Goal: Check status: Check status

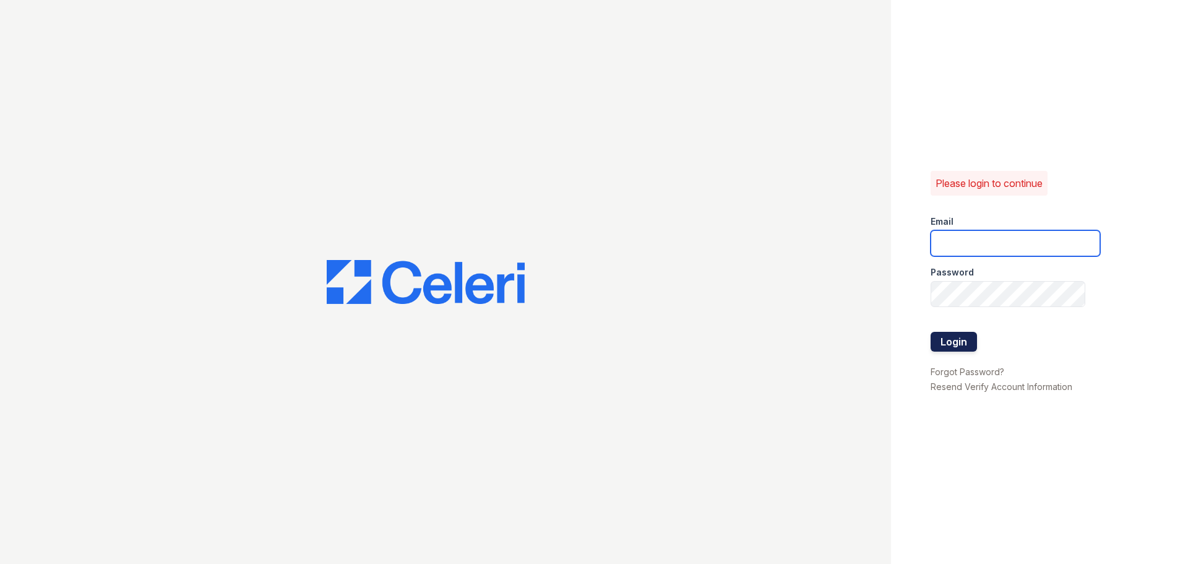
type input "arriveunionwharf@trinity-pm.com"
click at [950, 335] on button "Login" at bounding box center [953, 342] width 46 height 20
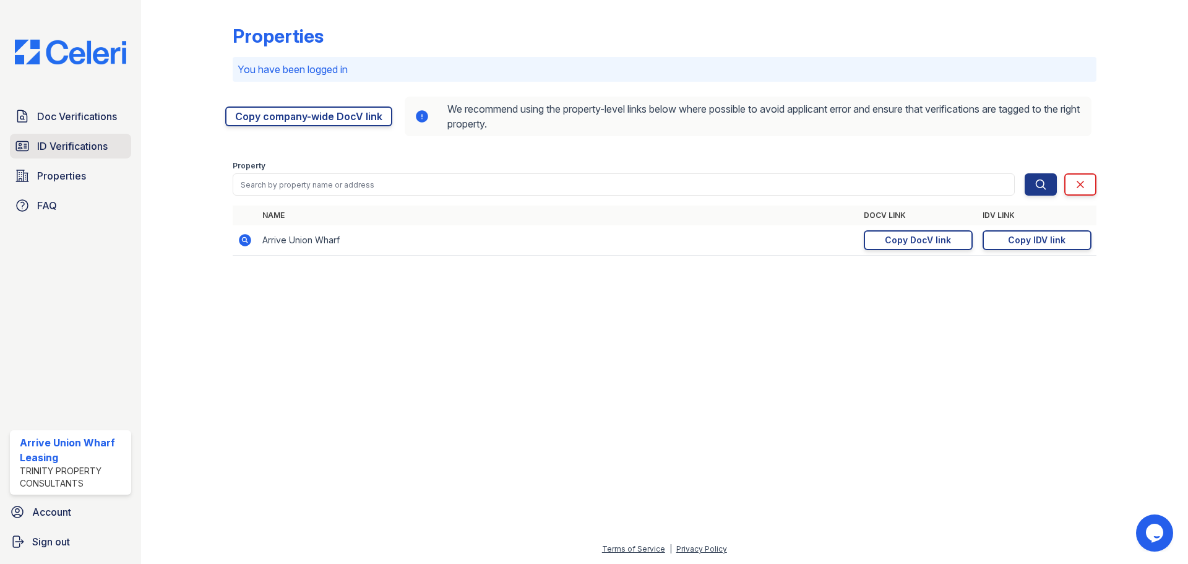
click at [42, 145] on span "ID Verifications" at bounding box center [72, 146] width 71 height 15
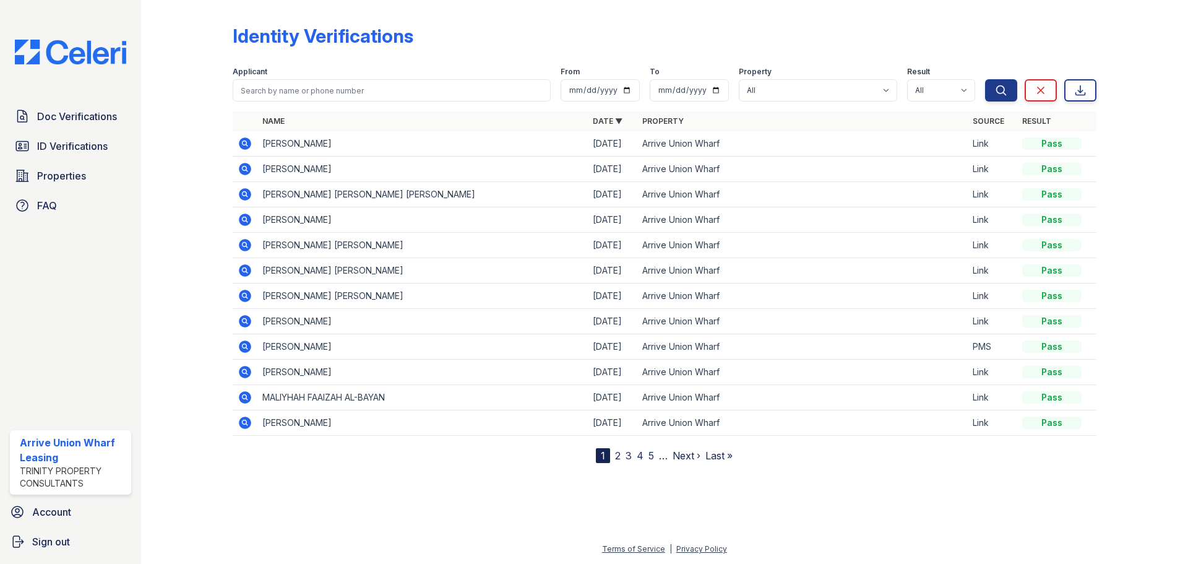
click at [620, 458] on nav "1 2 3 4 5 … Next › Last »" at bounding box center [664, 455] width 137 height 15
click at [617, 458] on link "2" at bounding box center [618, 455] width 6 height 12
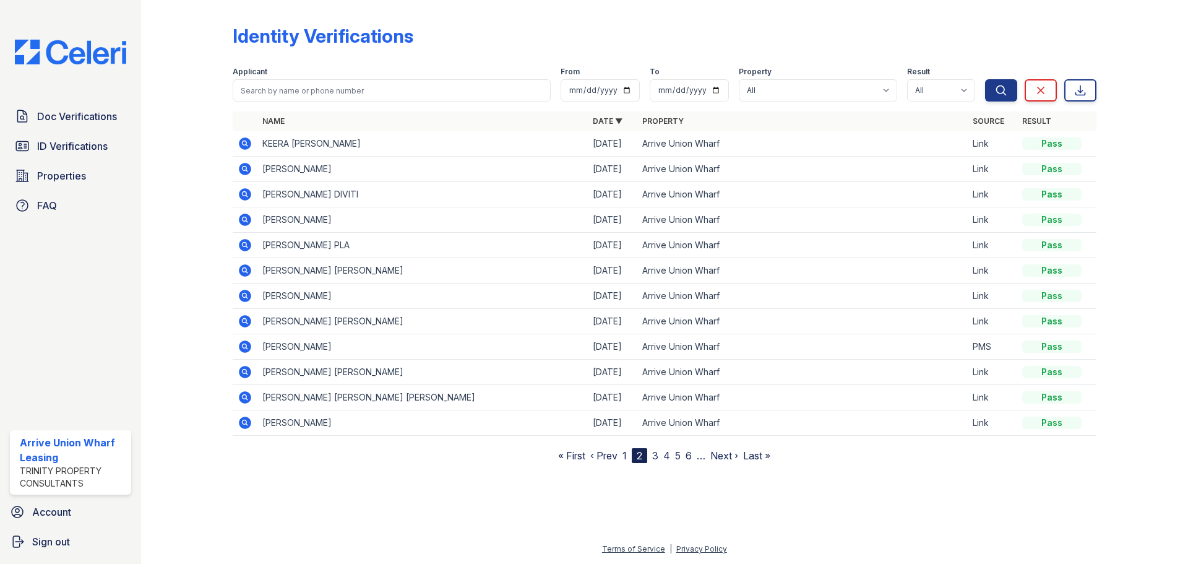
click at [235, 397] on td at bounding box center [245, 397] width 25 height 25
click at [238, 397] on icon at bounding box center [245, 397] width 15 height 15
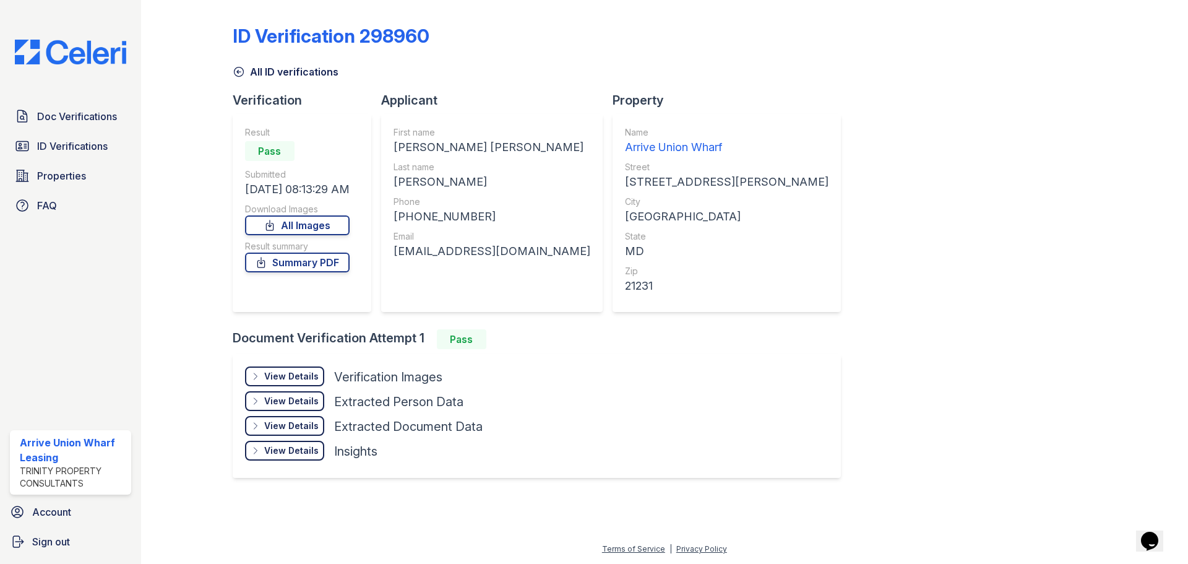
click at [285, 375] on div "View Details" at bounding box center [291, 376] width 54 height 12
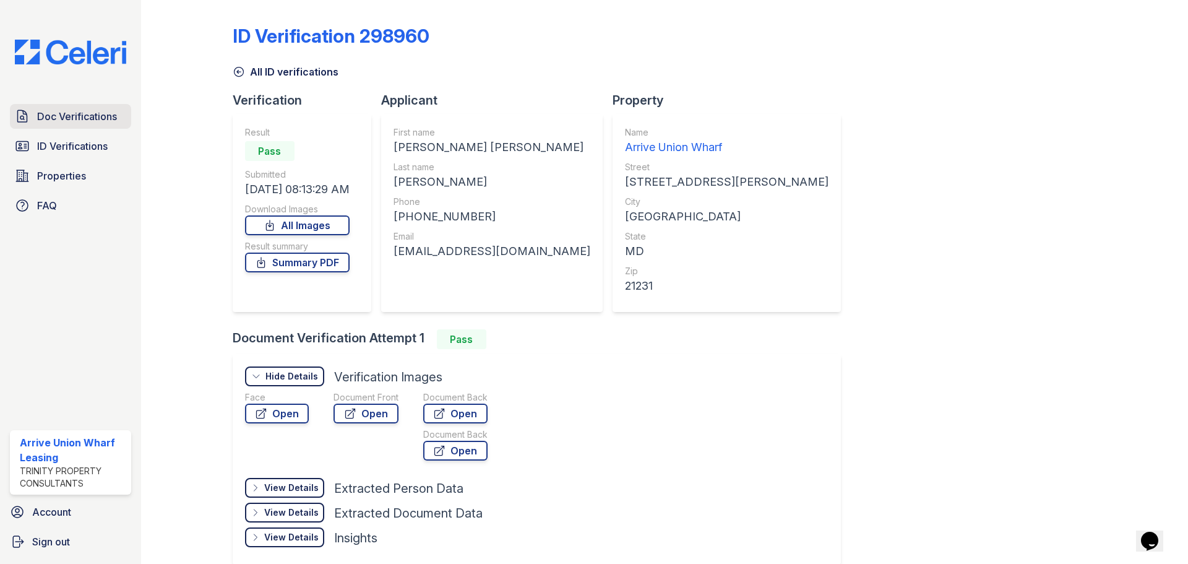
click at [70, 120] on span "Doc Verifications" at bounding box center [77, 116] width 80 height 15
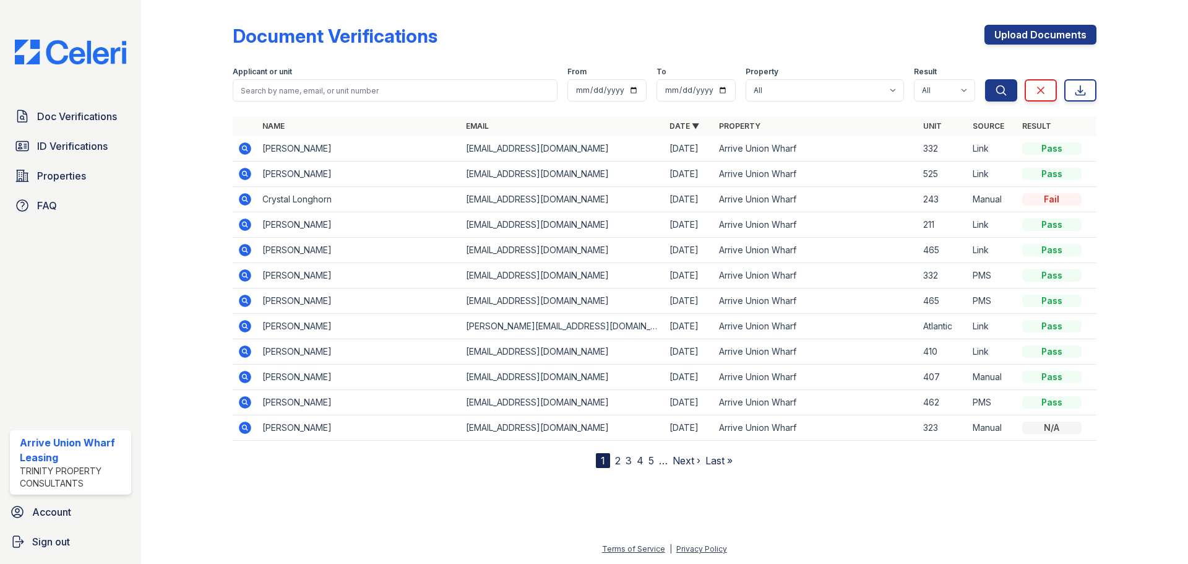
click at [242, 252] on icon at bounding box center [245, 250] width 12 height 12
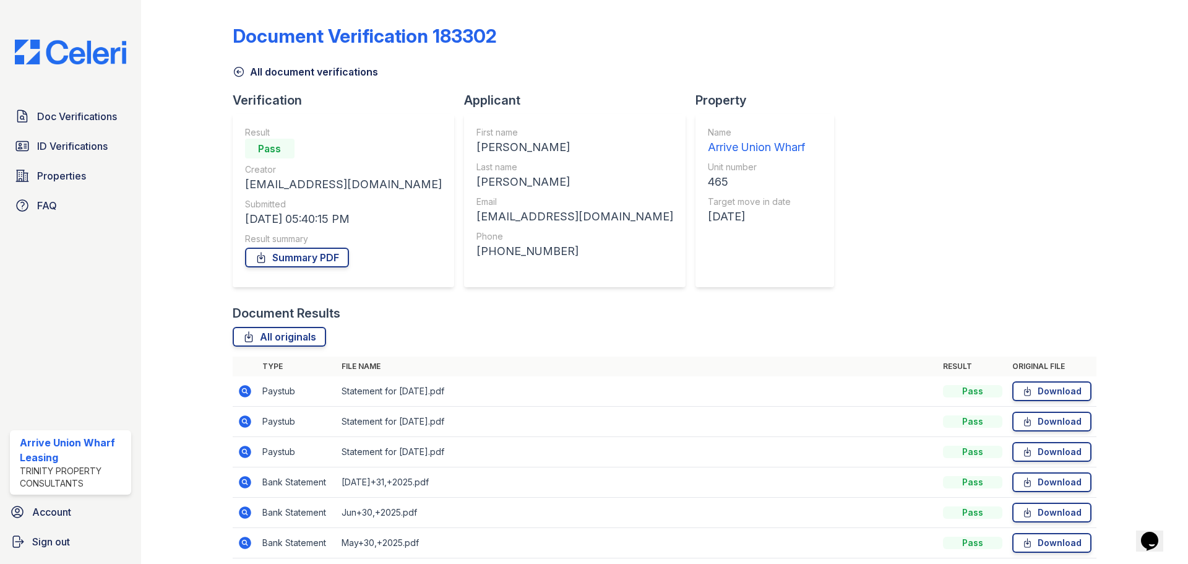
click at [242, 388] on icon at bounding box center [245, 391] width 15 height 15
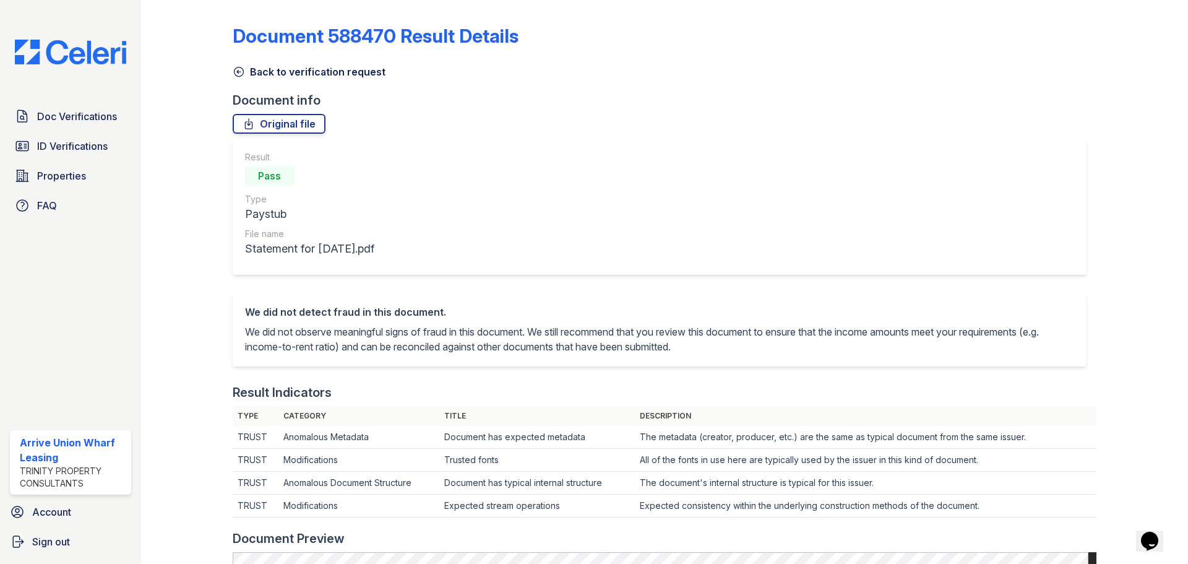
click at [237, 74] on icon at bounding box center [239, 72] width 12 height 12
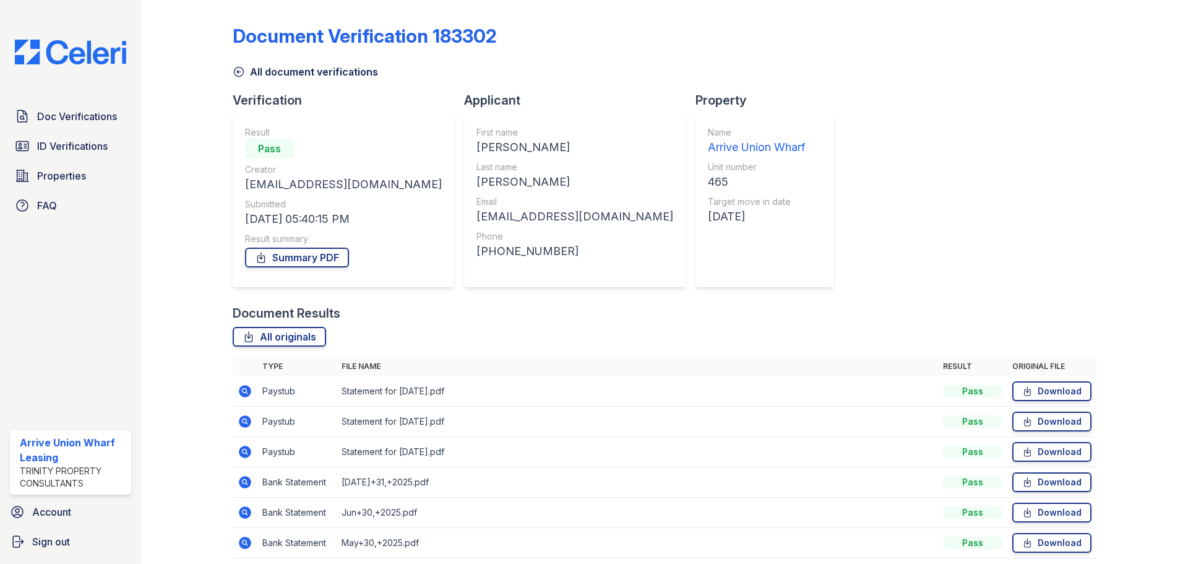
click at [238, 421] on icon at bounding box center [245, 421] width 15 height 15
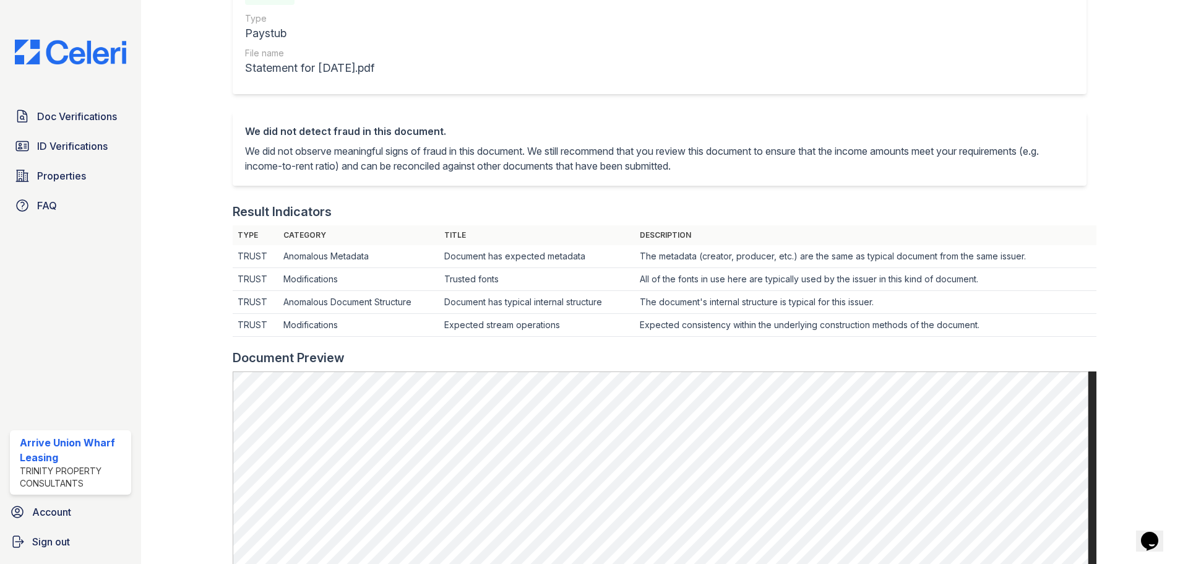
scroll to position [433, 0]
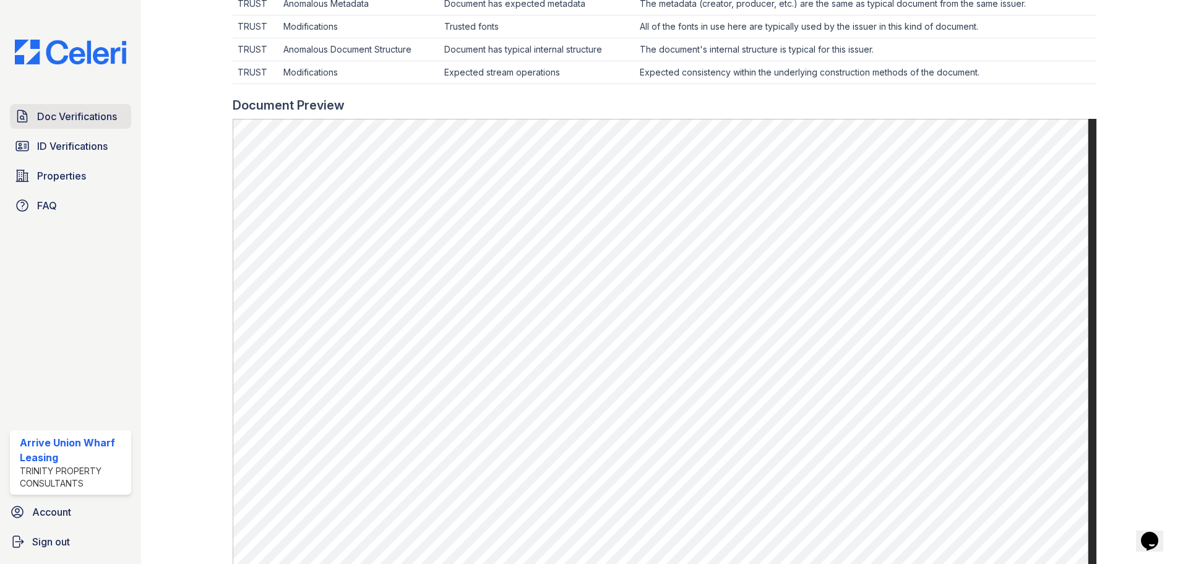
click at [78, 119] on span "Doc Verifications" at bounding box center [77, 116] width 80 height 15
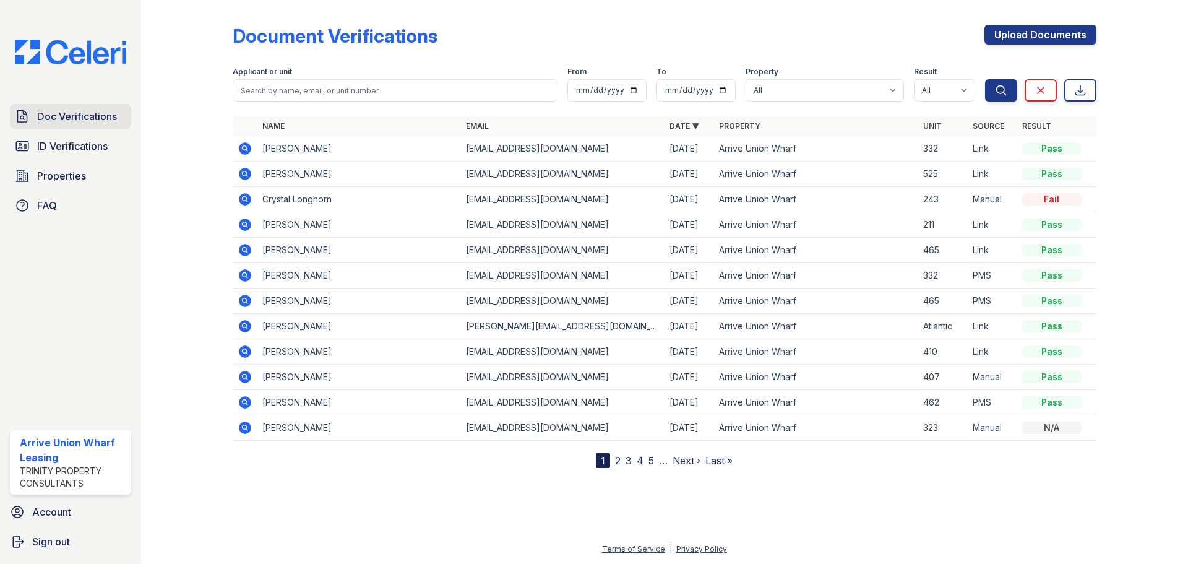
click at [95, 109] on span "Doc Verifications" at bounding box center [77, 116] width 80 height 15
click at [246, 324] on icon at bounding box center [245, 326] width 15 height 15
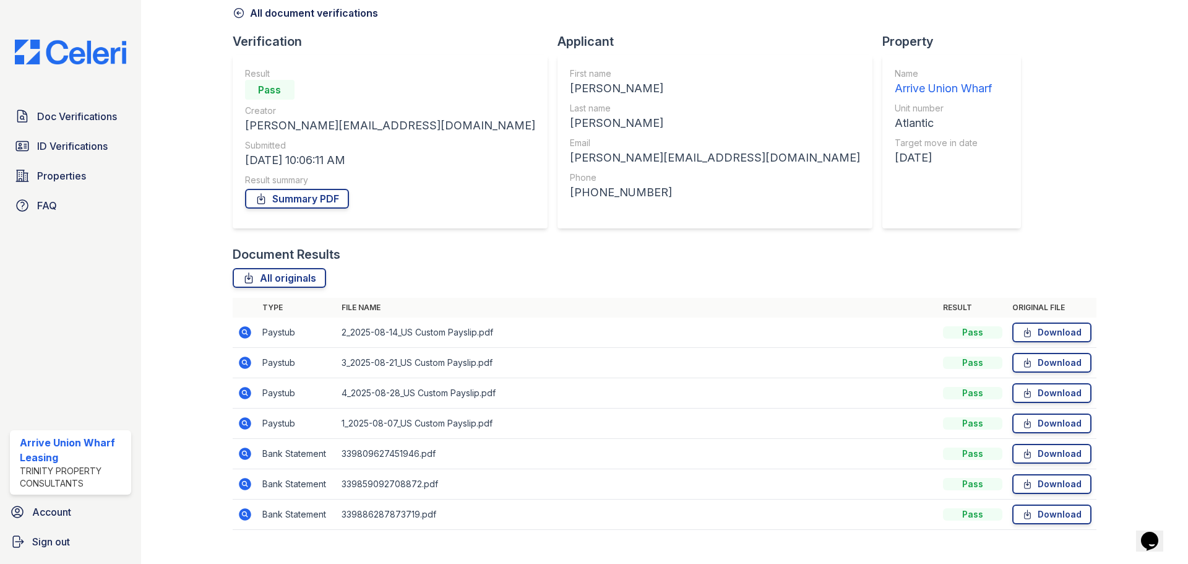
scroll to position [79, 0]
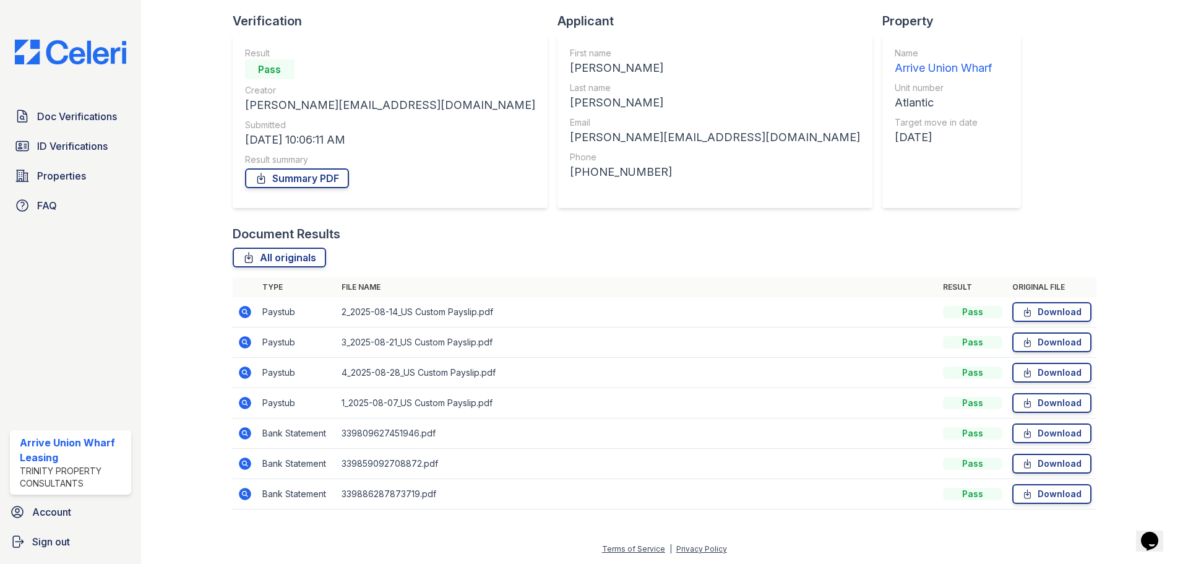
click at [242, 400] on icon at bounding box center [245, 402] width 12 height 12
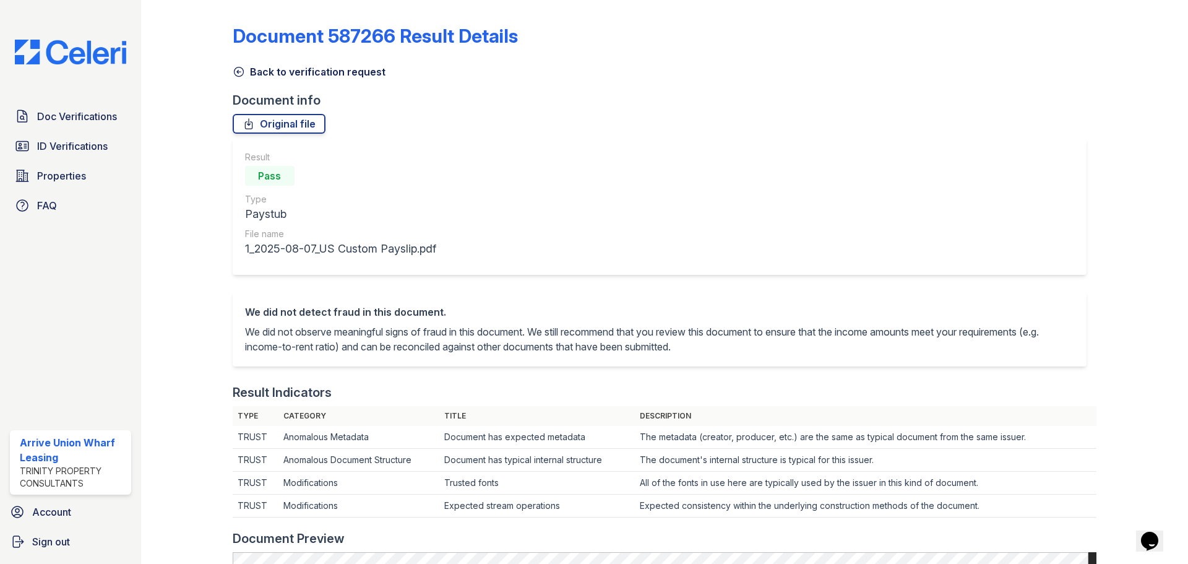
click at [236, 71] on icon at bounding box center [239, 72] width 12 height 12
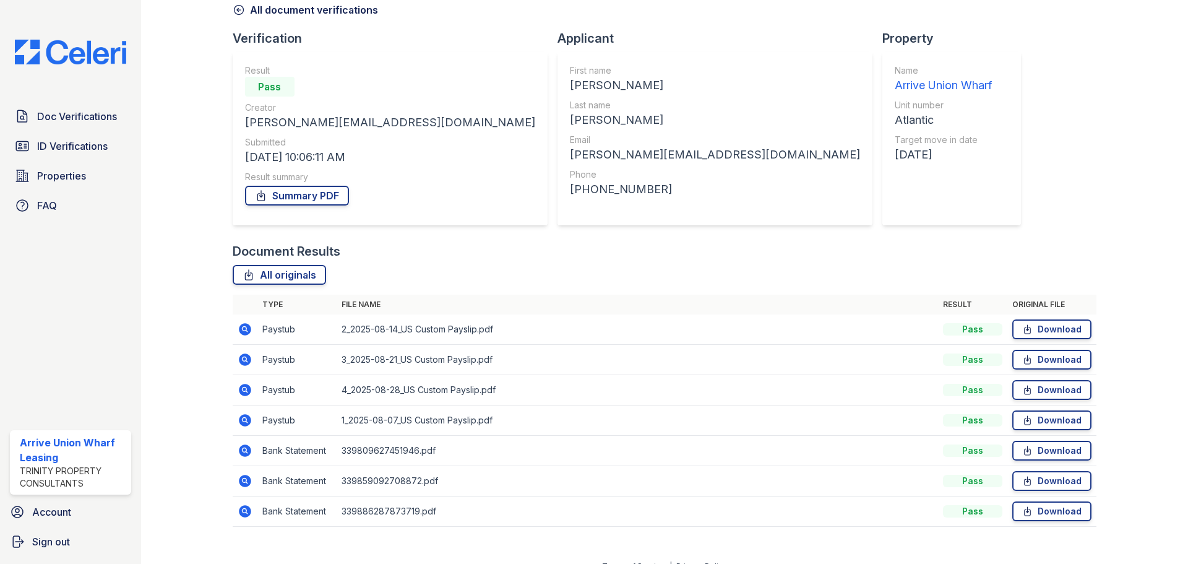
scroll to position [79, 0]
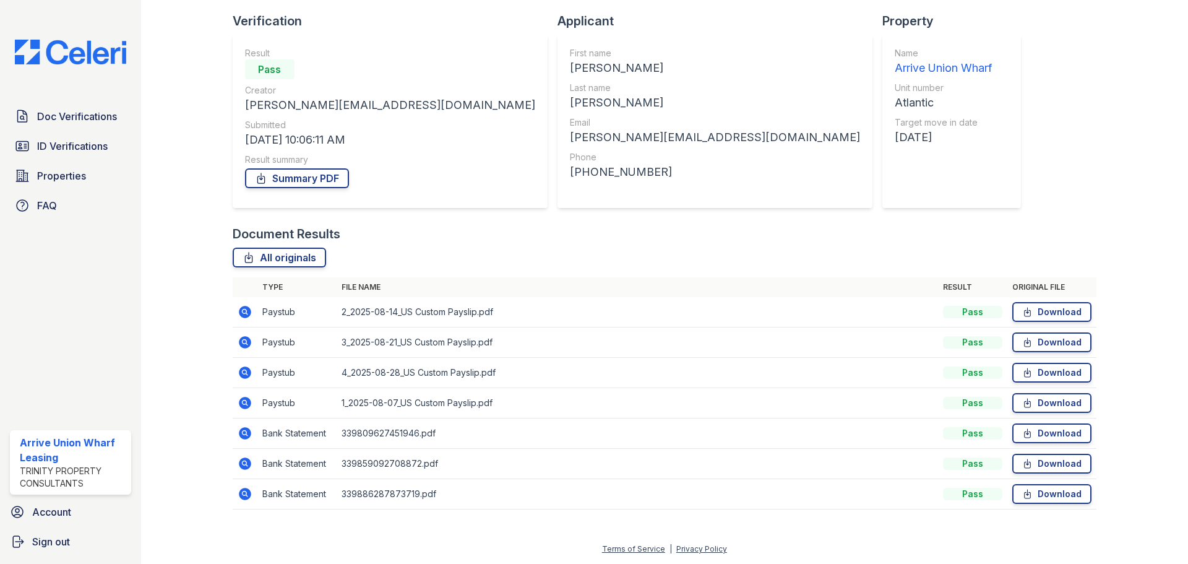
click at [243, 374] on icon at bounding box center [245, 372] width 15 height 15
